Goal: Task Accomplishment & Management: Complete application form

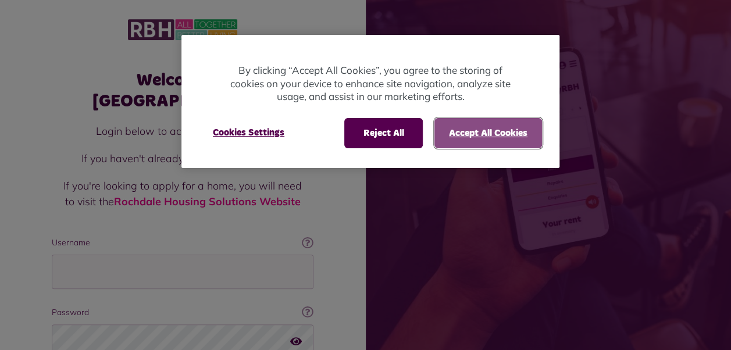
click at [509, 128] on button "Accept All Cookies" at bounding box center [488, 133] width 108 height 30
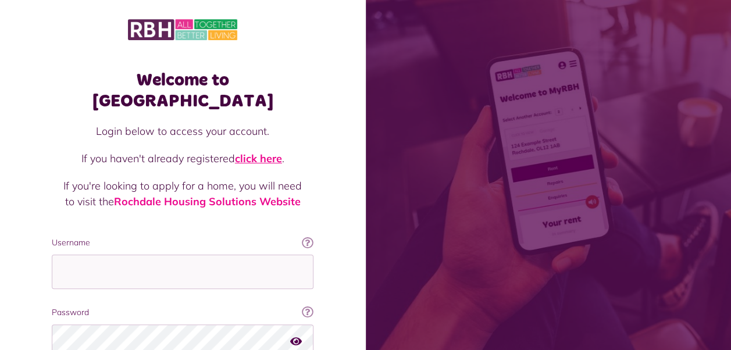
click at [255, 152] on link "click here" at bounding box center [258, 158] width 47 height 13
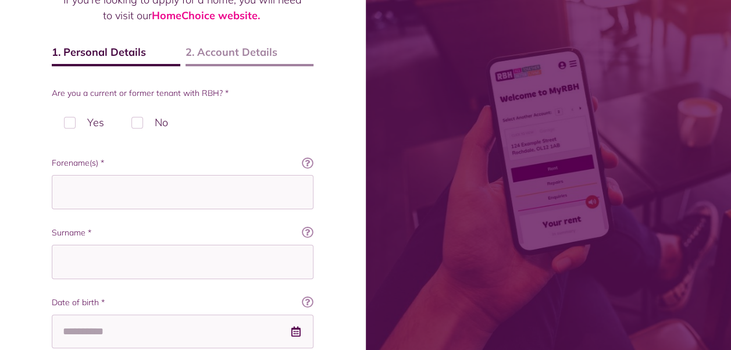
scroll to position [163, 0]
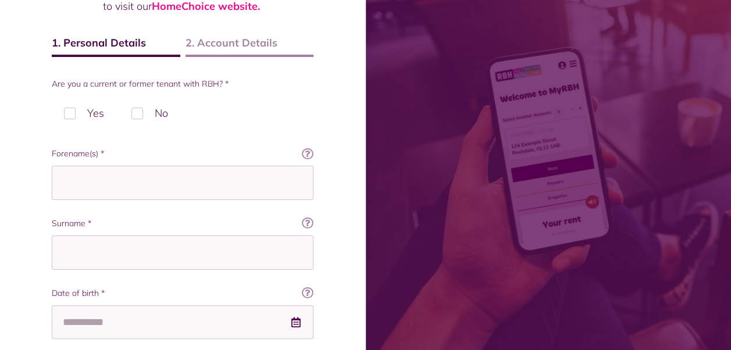
click at [131, 108] on label "No" at bounding box center [149, 113] width 61 height 34
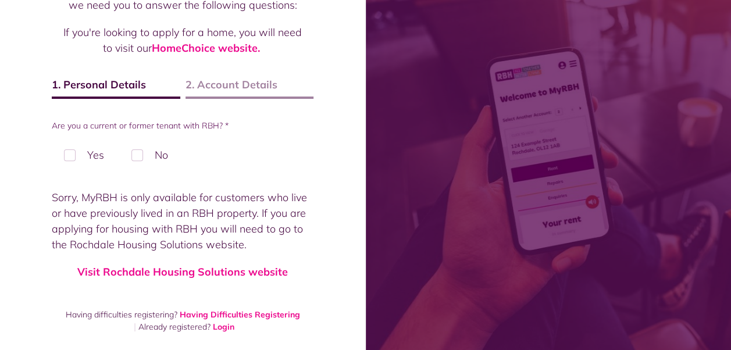
click at [72, 157] on label "Yes" at bounding box center [84, 155] width 65 height 34
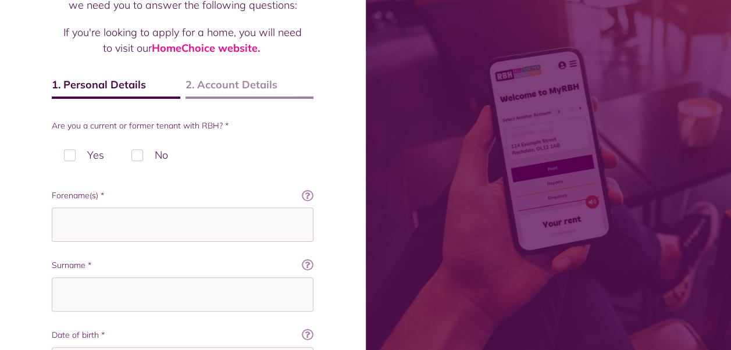
click at [141, 157] on label "No" at bounding box center [149, 155] width 61 height 34
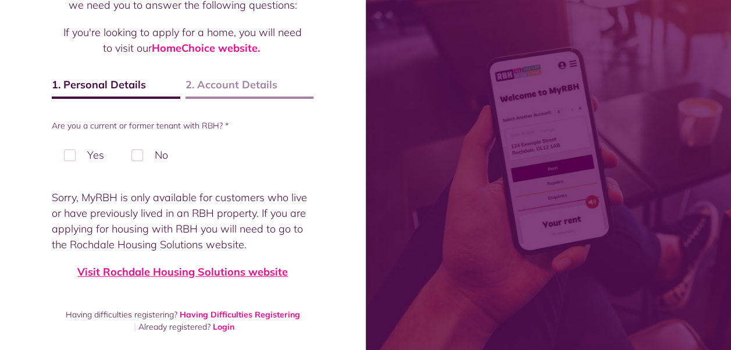
click at [222, 276] on link "Visit Rochdale Housing Solutions website" at bounding box center [182, 271] width 210 height 13
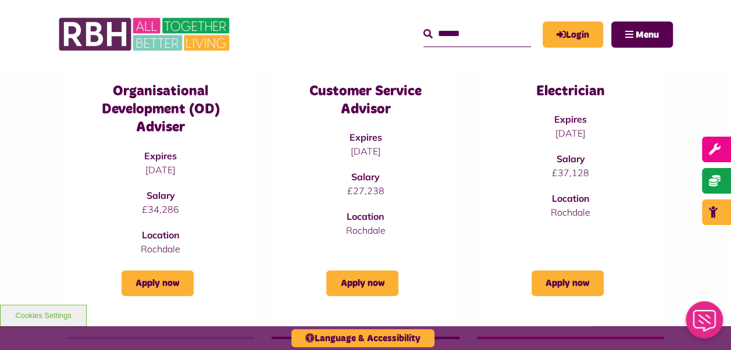
scroll to position [188, 0]
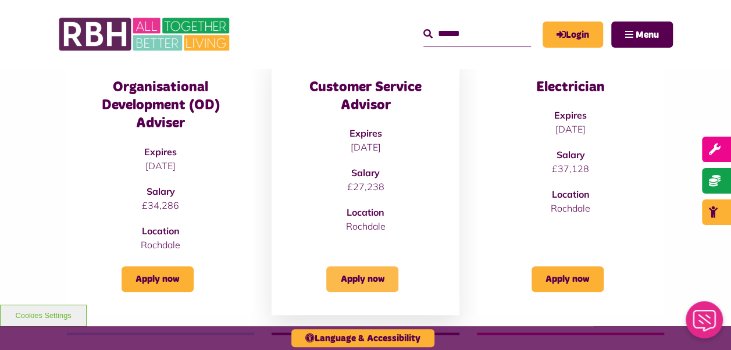
click at [358, 276] on link "Apply now" at bounding box center [362, 279] width 72 height 26
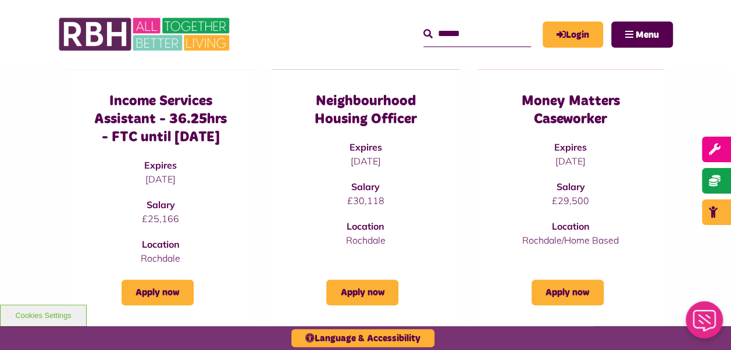
scroll to position [445, 0]
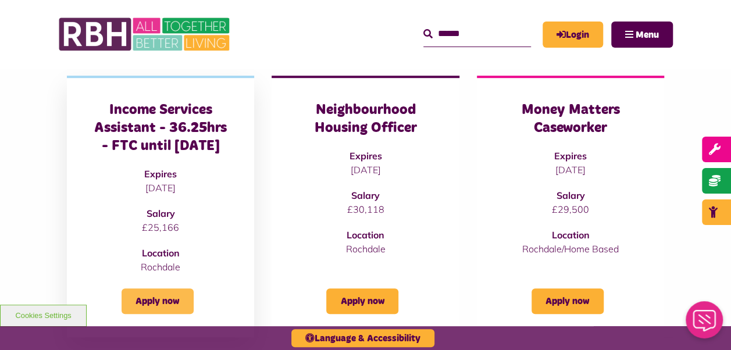
click at [157, 314] on link "Apply now" at bounding box center [158, 301] width 72 height 26
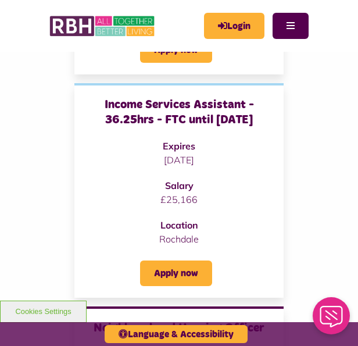
scroll to position [733, 0]
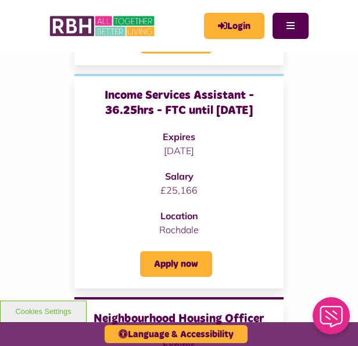
click at [214, 223] on p "Rochdale" at bounding box center [179, 230] width 186 height 14
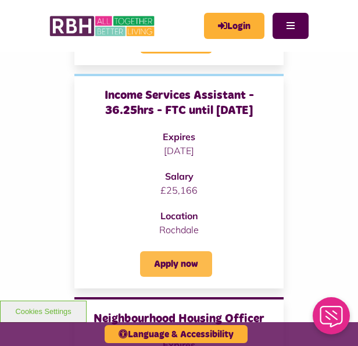
click at [166, 264] on link "Apply now" at bounding box center [176, 264] width 72 height 26
